Goal: Navigation & Orientation: Find specific page/section

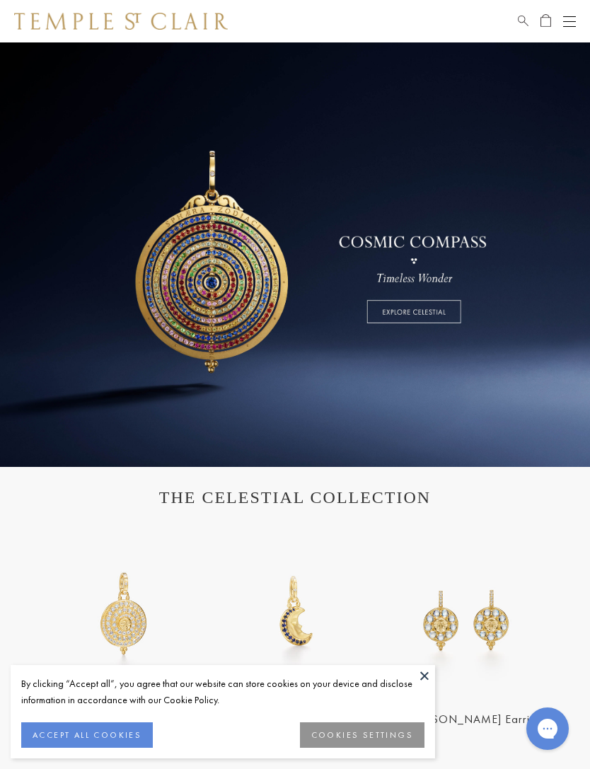
click at [571, 28] on button "Open navigation" at bounding box center [569, 21] width 13 height 17
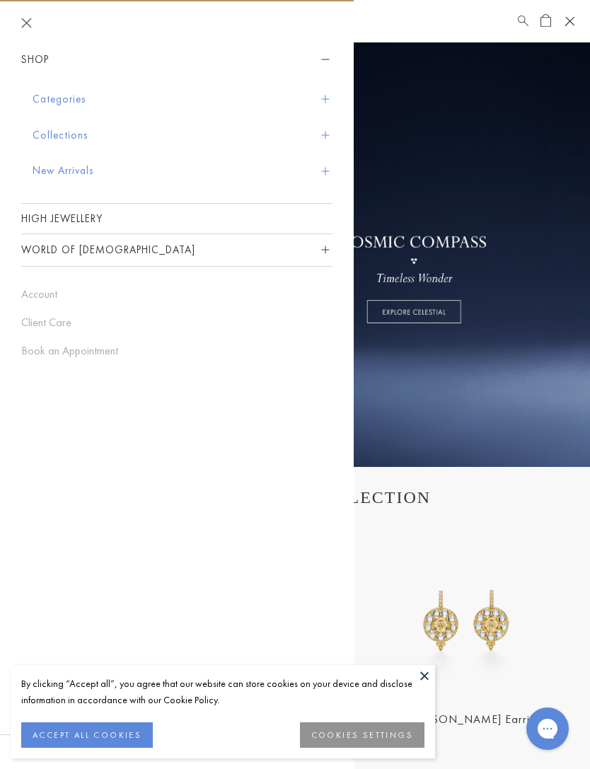
click at [33, 93] on button "Categories" at bounding box center [183, 99] width 300 height 36
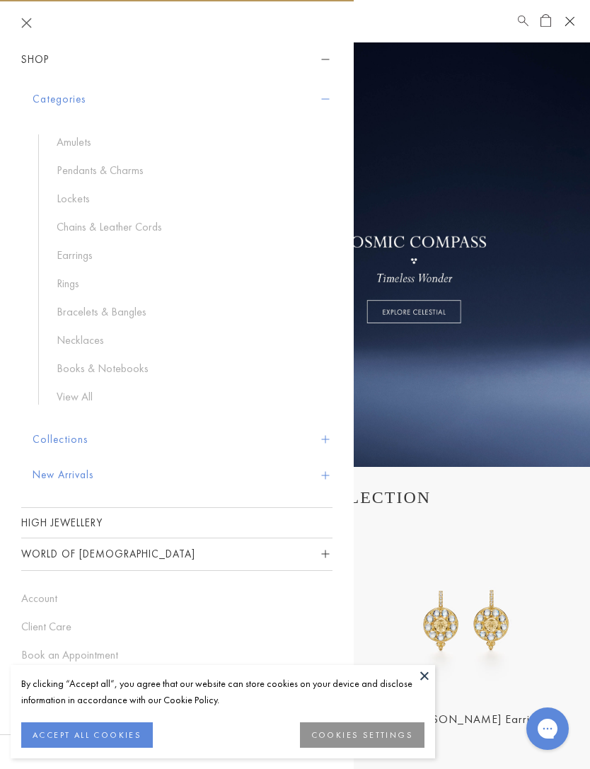
click at [78, 402] on link "View All" at bounding box center [188, 397] width 262 height 16
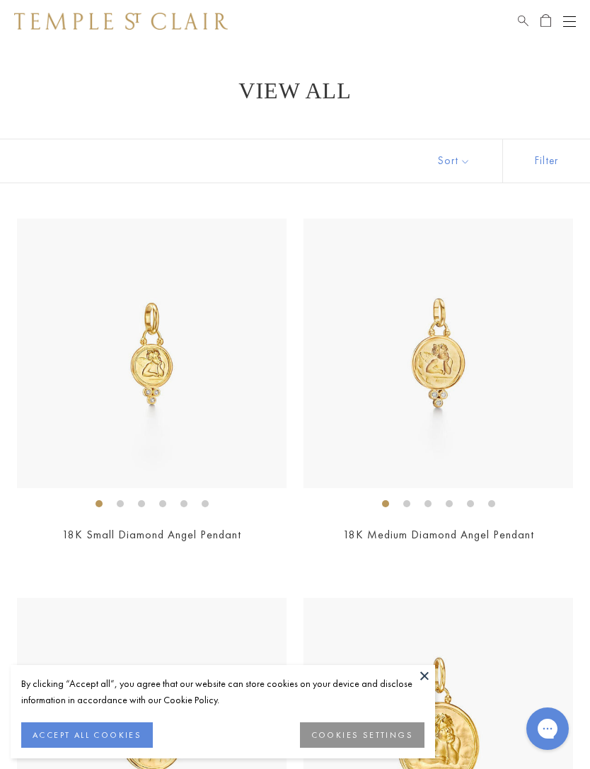
click at [472, 164] on button "Sort" at bounding box center [454, 160] width 96 height 43
click at [467, 165] on button "Sort" at bounding box center [454, 160] width 96 height 43
click at [462, 158] on button "Sort" at bounding box center [454, 160] width 96 height 43
click at [467, 144] on button "Sort" at bounding box center [454, 160] width 96 height 43
click at [402, 664] on button "Best selling" at bounding box center [295, 670] width 590 height 35
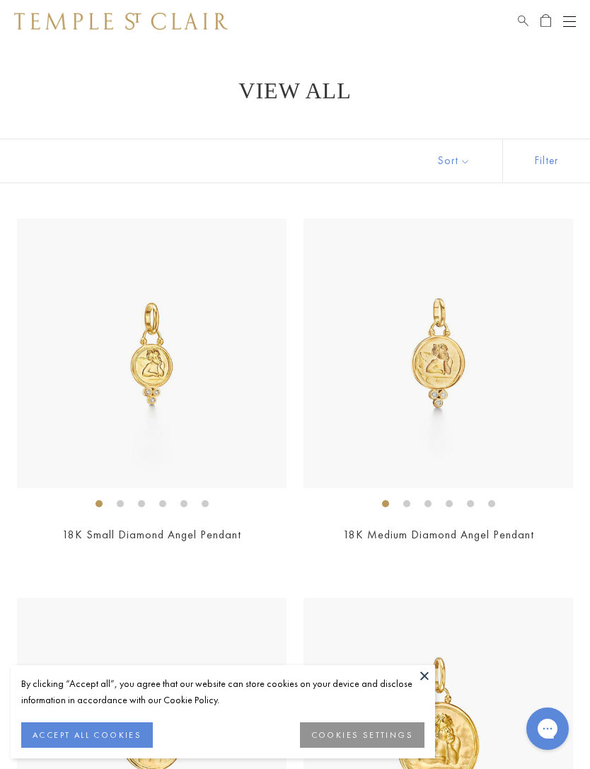
click at [424, 680] on button at bounding box center [424, 675] width 21 height 21
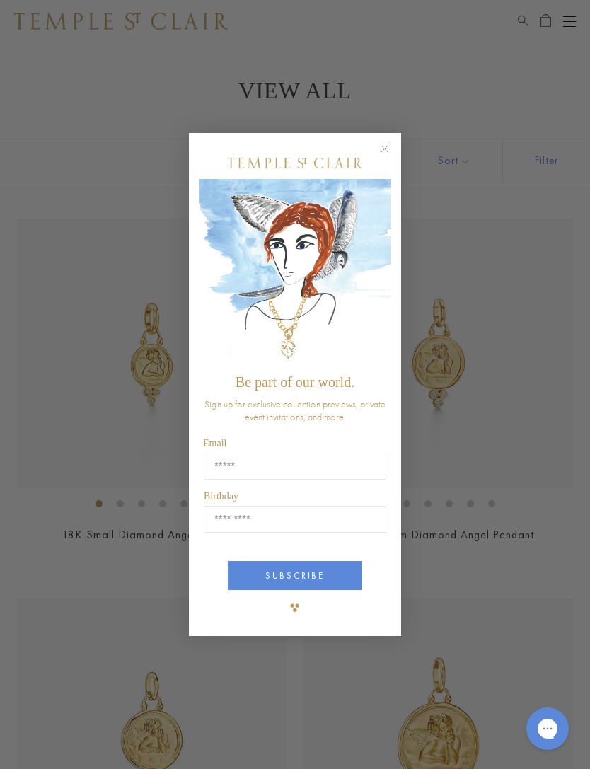
click at [390, 161] on button "Close dialog" at bounding box center [392, 156] width 18 height 18
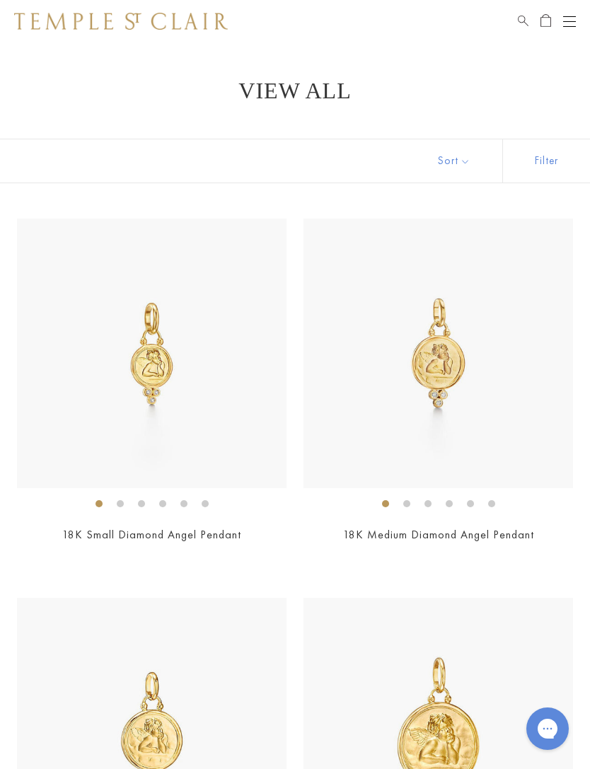
click at [464, 161] on button "Sort" at bounding box center [454, 160] width 96 height 43
click at [462, 158] on button "Sort" at bounding box center [454, 160] width 96 height 43
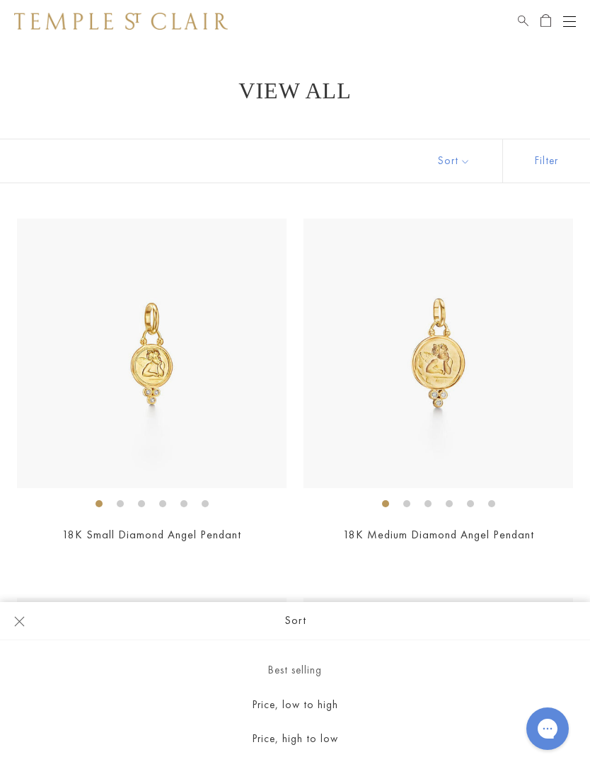
click at [312, 713] on button "Price, low to high" at bounding box center [295, 704] width 590 height 35
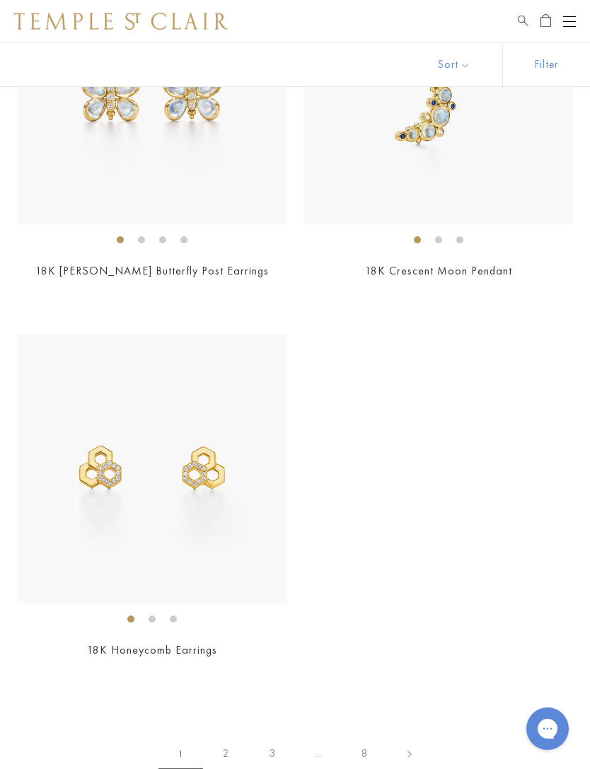
scroll to position [12050, 0]
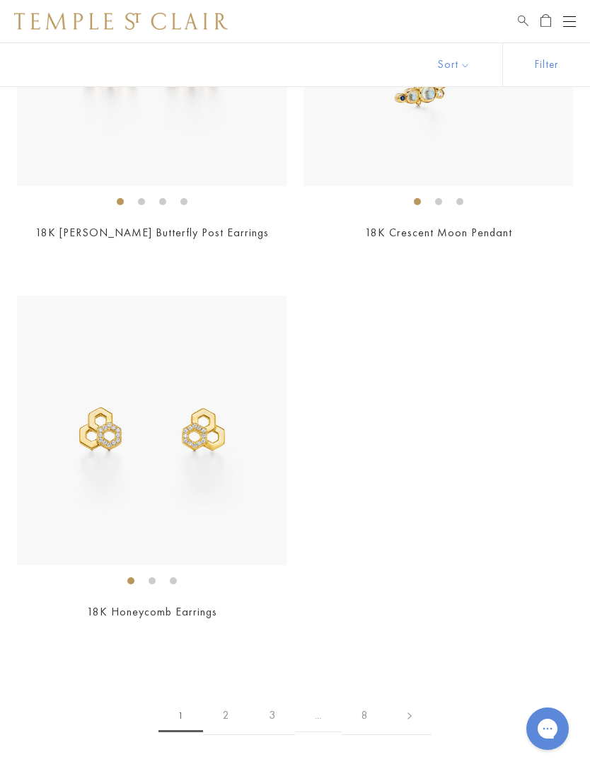
click at [227, 696] on link "2" at bounding box center [226, 715] width 46 height 39
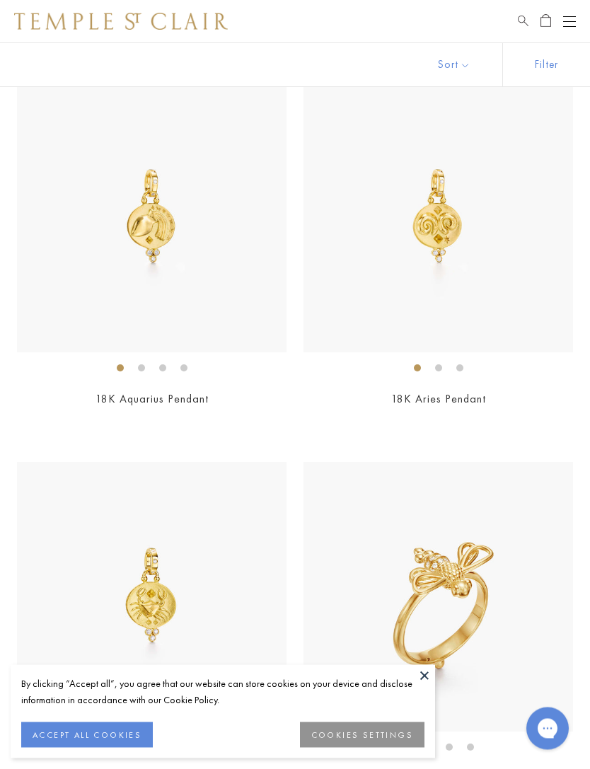
scroll to position [5822, 0]
